Goal: Information Seeking & Learning: Learn about a topic

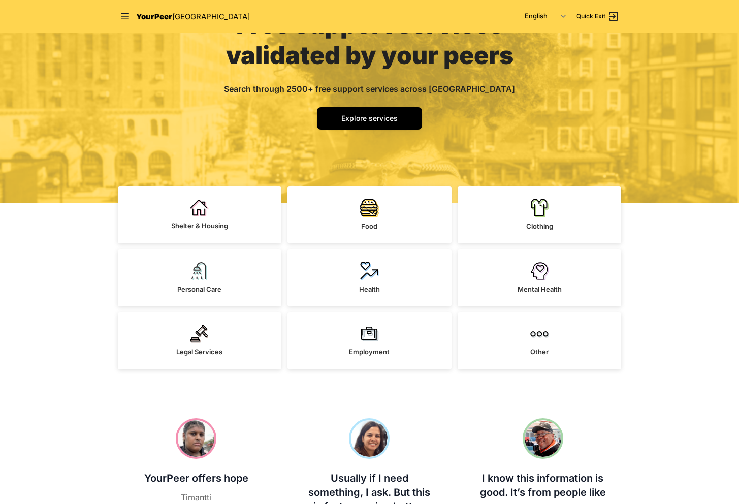
scroll to position [112, 0]
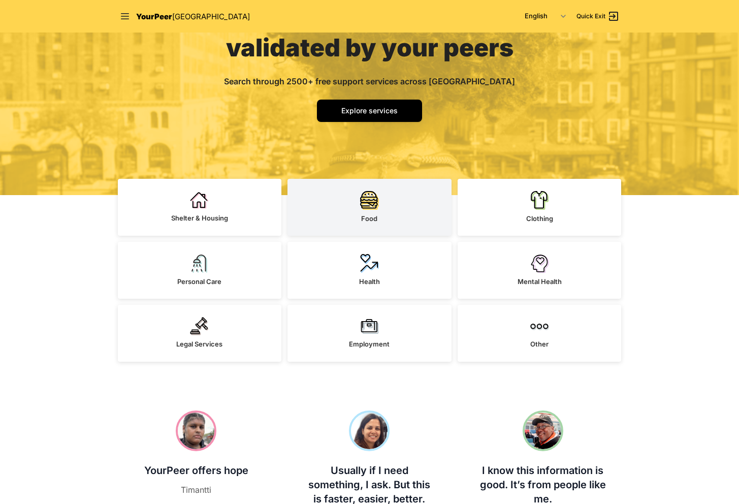
click at [366, 195] on img at bounding box center [369, 199] width 19 height 19
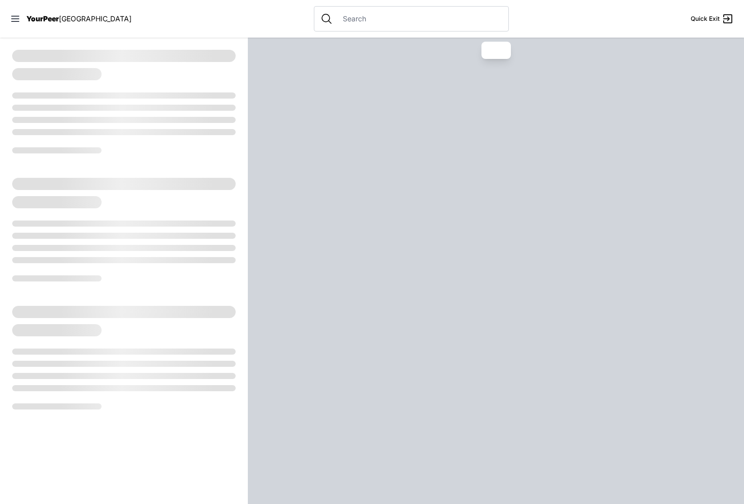
select select "recentlyUpdated"
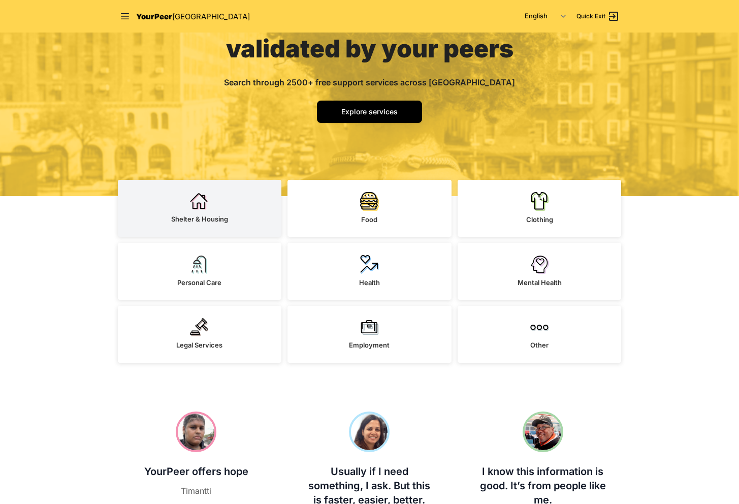
scroll to position [112, 0]
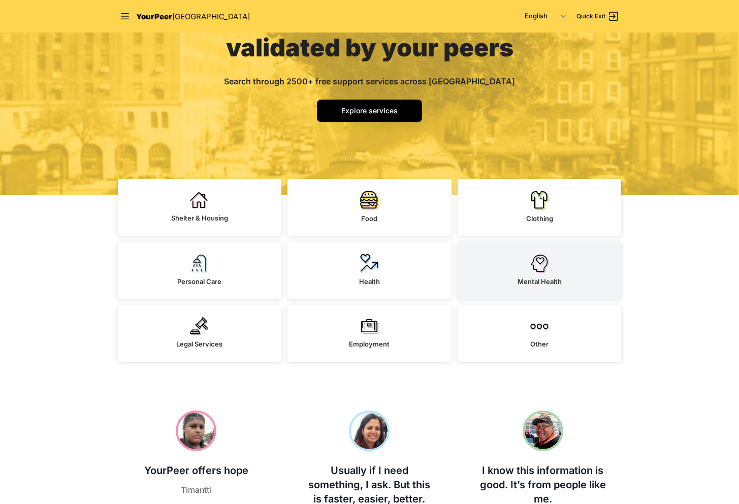
click at [545, 253] on link "Mental Health" at bounding box center [539, 270] width 164 height 57
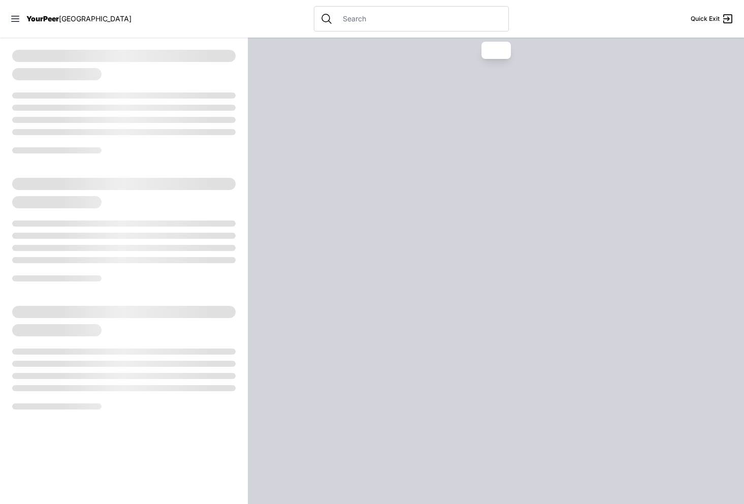
select select "recentlyUpdated"
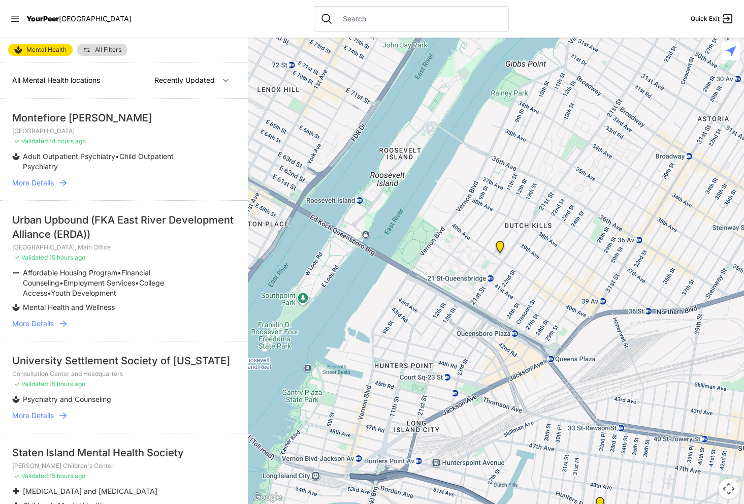
drag, startPoint x: 688, startPoint y: 452, endPoint x: 434, endPoint y: -63, distance: 574.6
click at [434, 0] on html "View map Close panel YourPeer [GEOGRAPHIC_DATA] Quick Exit Single Adult Familie…" at bounding box center [372, 252] width 744 height 504
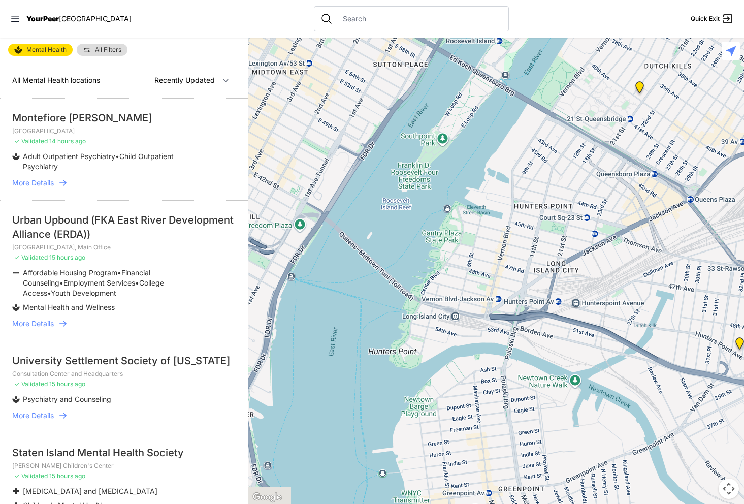
drag, startPoint x: 566, startPoint y: 212, endPoint x: 743, endPoint y: 53, distance: 238.3
click at [738, 53] on div at bounding box center [496, 271] width 496 height 466
